Goal: Find specific page/section: Find specific page/section

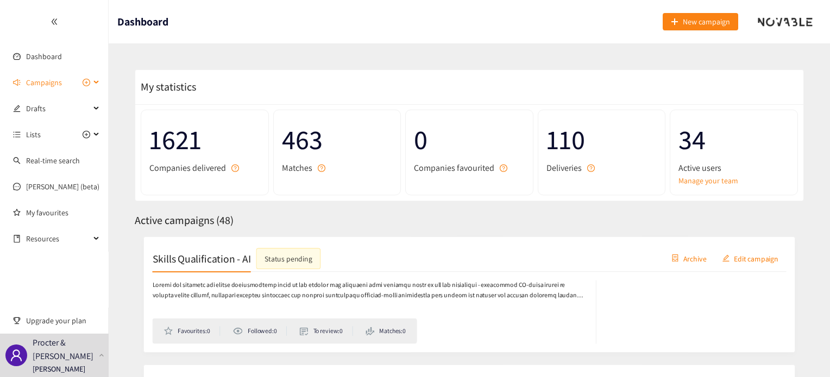
click at [40, 80] on span "Campaigns" at bounding box center [44, 83] width 36 height 22
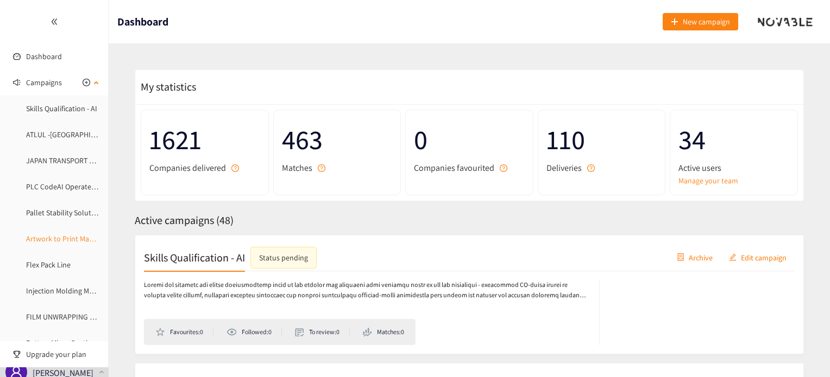
click at [66, 237] on link "Artwork to Print Management" at bounding box center [74, 239] width 96 height 10
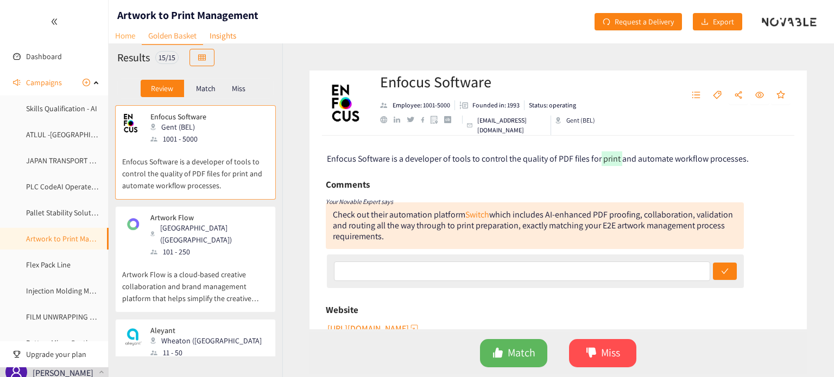
click at [128, 37] on link "Home" at bounding box center [125, 35] width 33 height 17
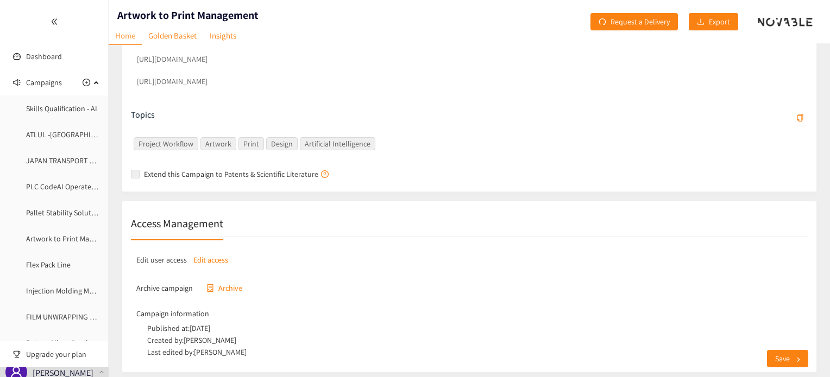
scroll to position [370, 0]
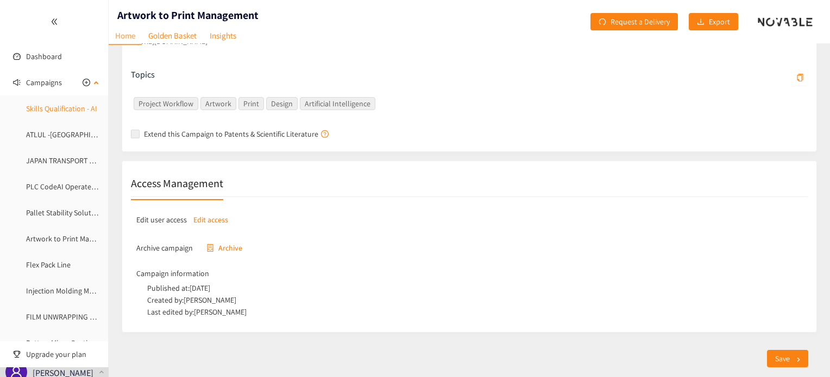
click at [48, 108] on link "Skills Qualification - AI" at bounding box center [61, 109] width 71 height 10
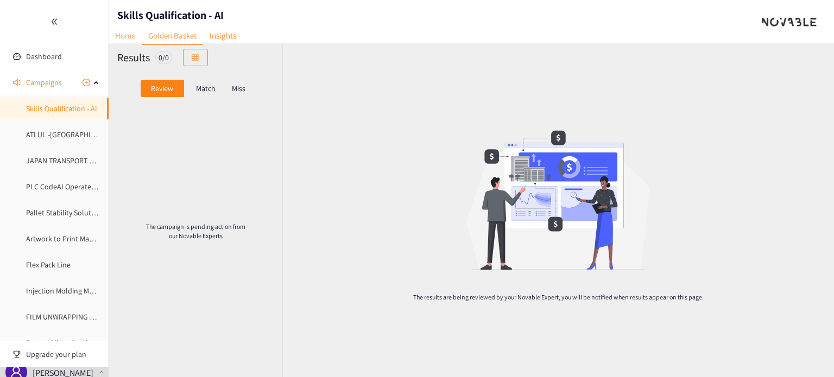
click at [128, 36] on link "Home" at bounding box center [125, 35] width 33 height 17
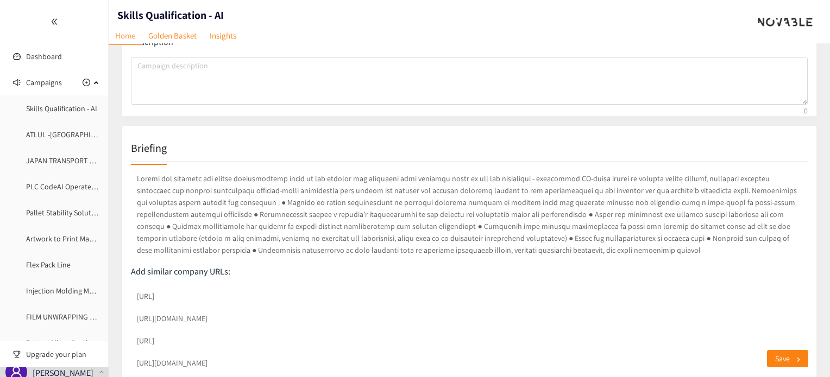
scroll to position [109, 0]
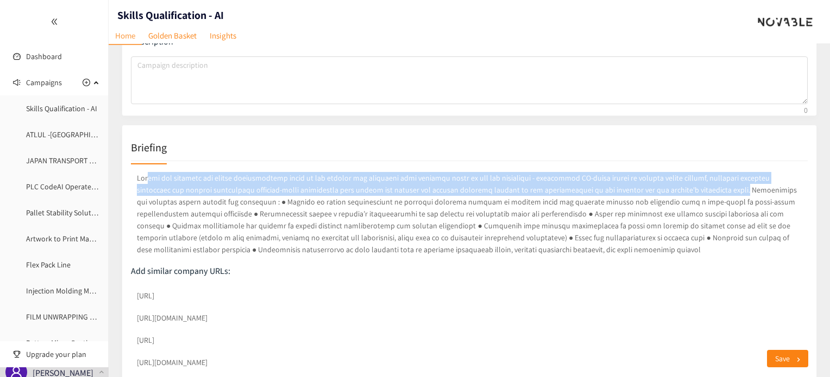
drag, startPoint x: 147, startPoint y: 178, endPoint x: 677, endPoint y: 191, distance: 529.7
click at [677, 191] on p at bounding box center [469, 214] width 677 height 88
copy p "hin the training and skills qualification space we are looking for solutions th…"
